Goal: Navigation & Orientation: Find specific page/section

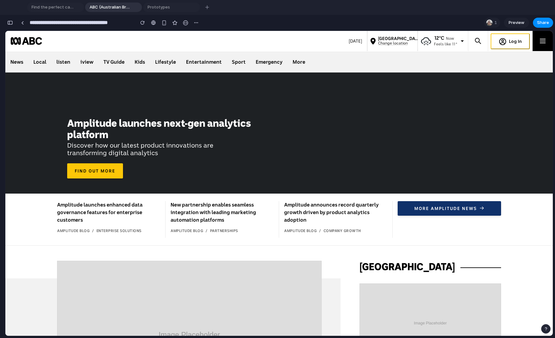
scroll to position [790, 0]
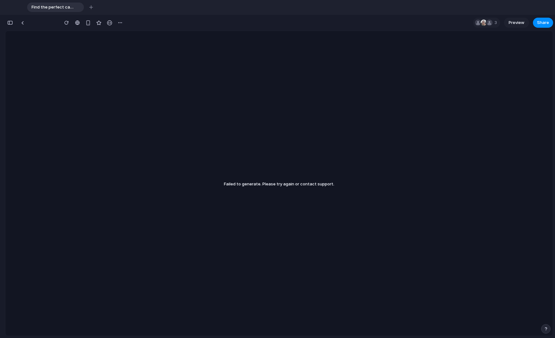
scroll to position [1901, 0]
click at [23, 24] on link at bounding box center [22, 22] width 9 height 9
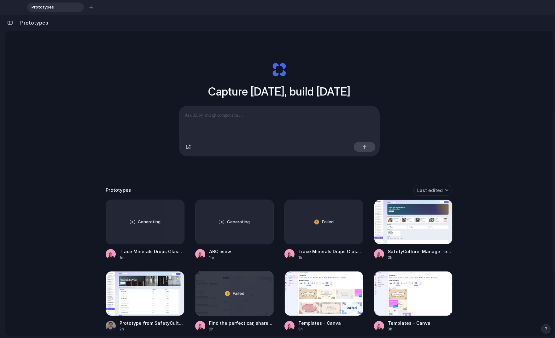
scroll to position [79, 0]
click at [10, 22] on div "button" at bounding box center [10, 23] width 6 height 4
